Goal: Complete application form

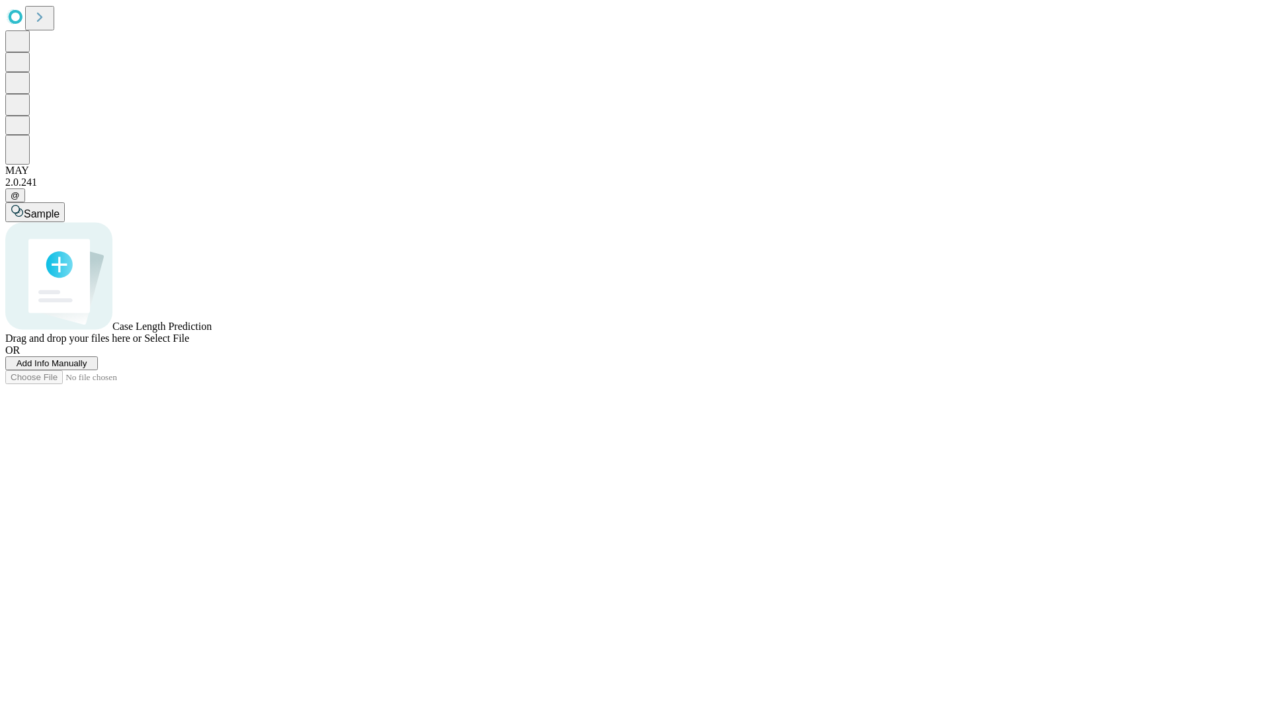
click at [87, 368] on span "Add Info Manually" at bounding box center [52, 364] width 71 height 10
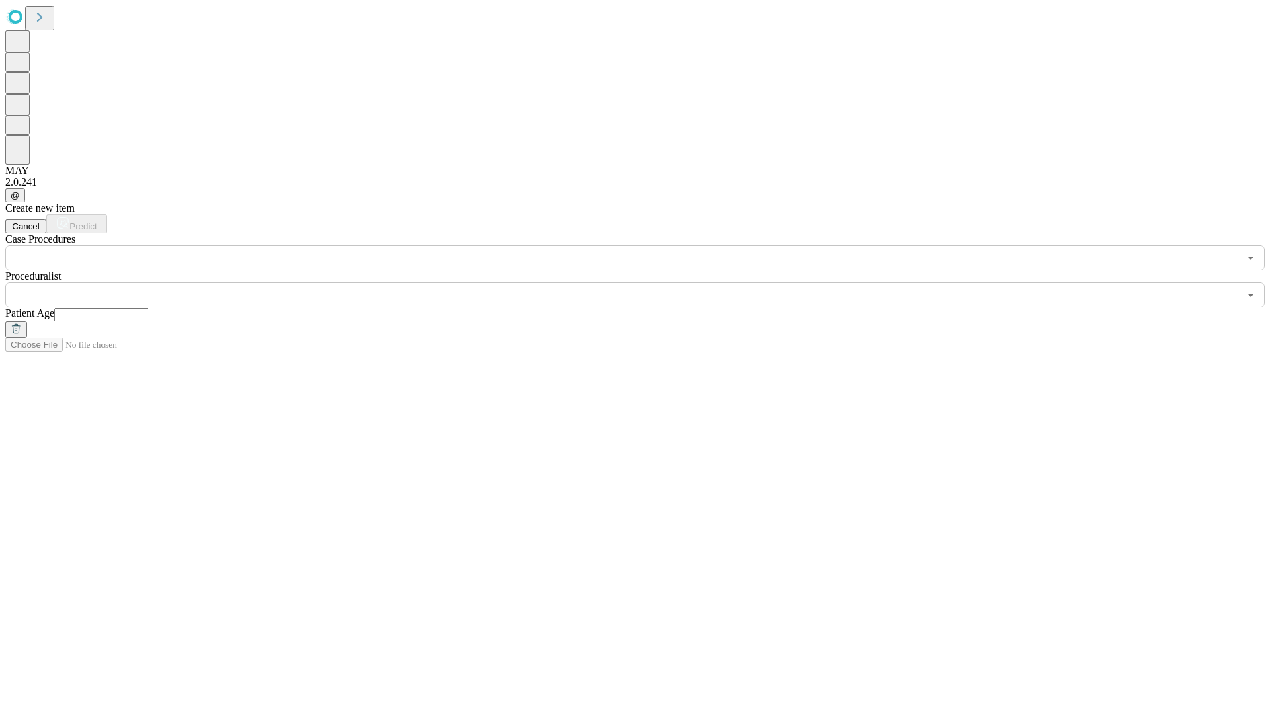
click at [148, 308] on input "text" at bounding box center [101, 314] width 94 height 13
type input "**"
click at [644, 282] on input "text" at bounding box center [622, 294] width 1234 height 25
